Goal: Information Seeking & Learning: Learn about a topic

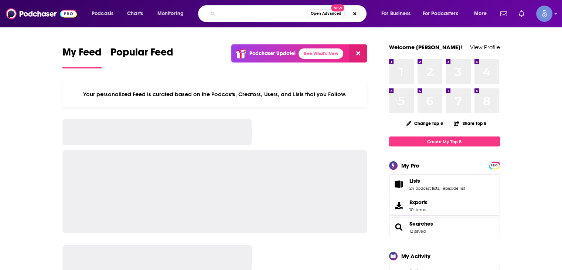
type input "Fast Forward Mindset Motivation | “Rewire The Way You Think”"
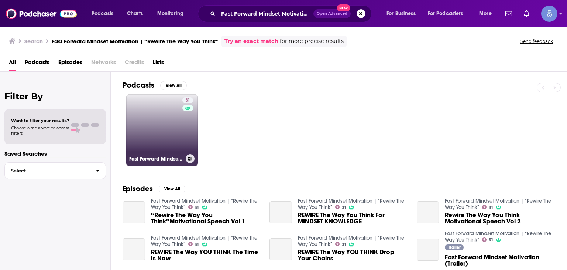
click at [184, 140] on div "31" at bounding box center [188, 125] width 13 height 57
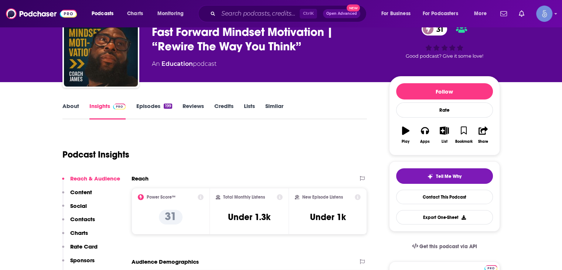
scroll to position [74, 0]
